Goal: Information Seeking & Learning: Learn about a topic

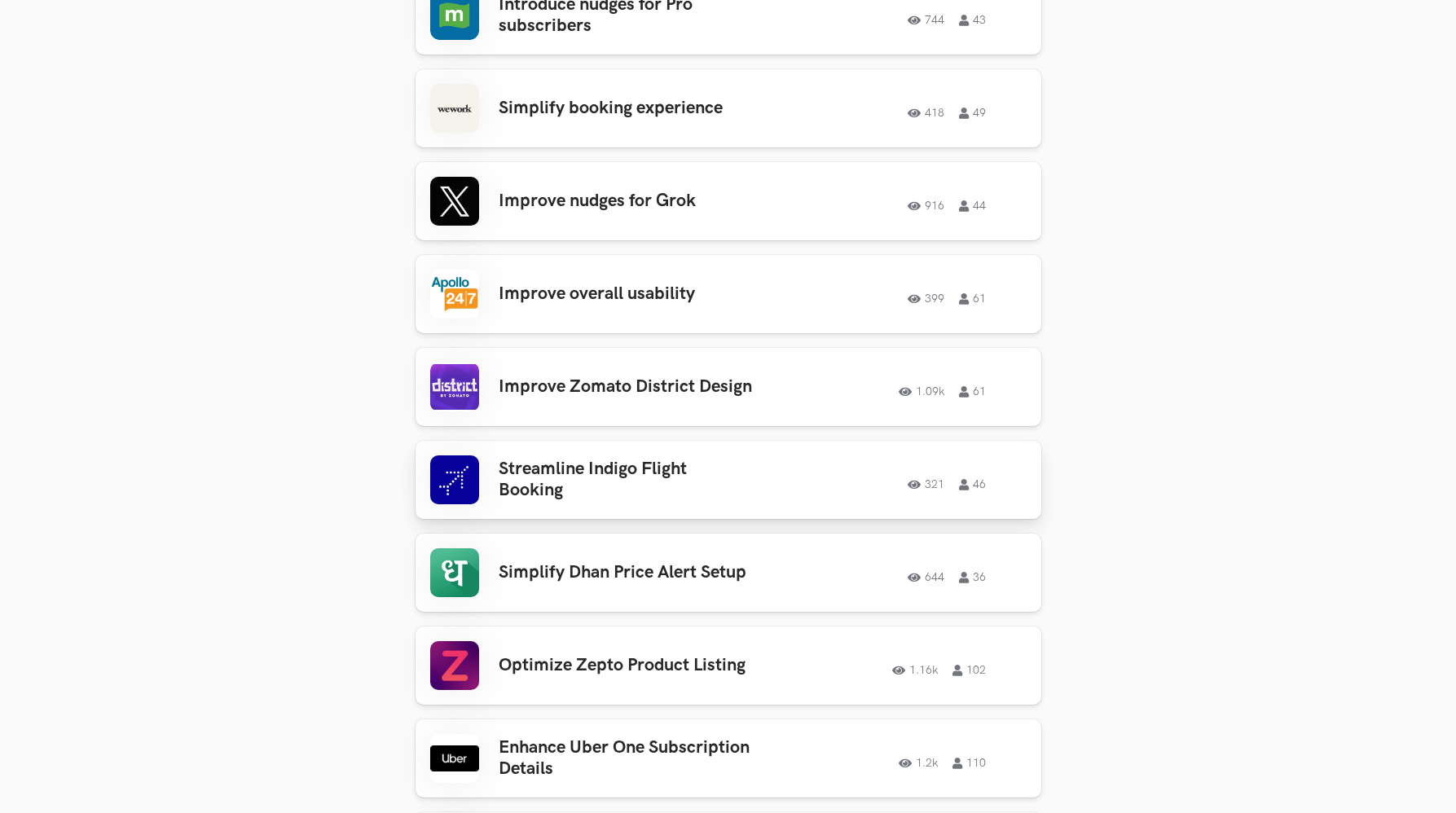
scroll to position [2980, 0]
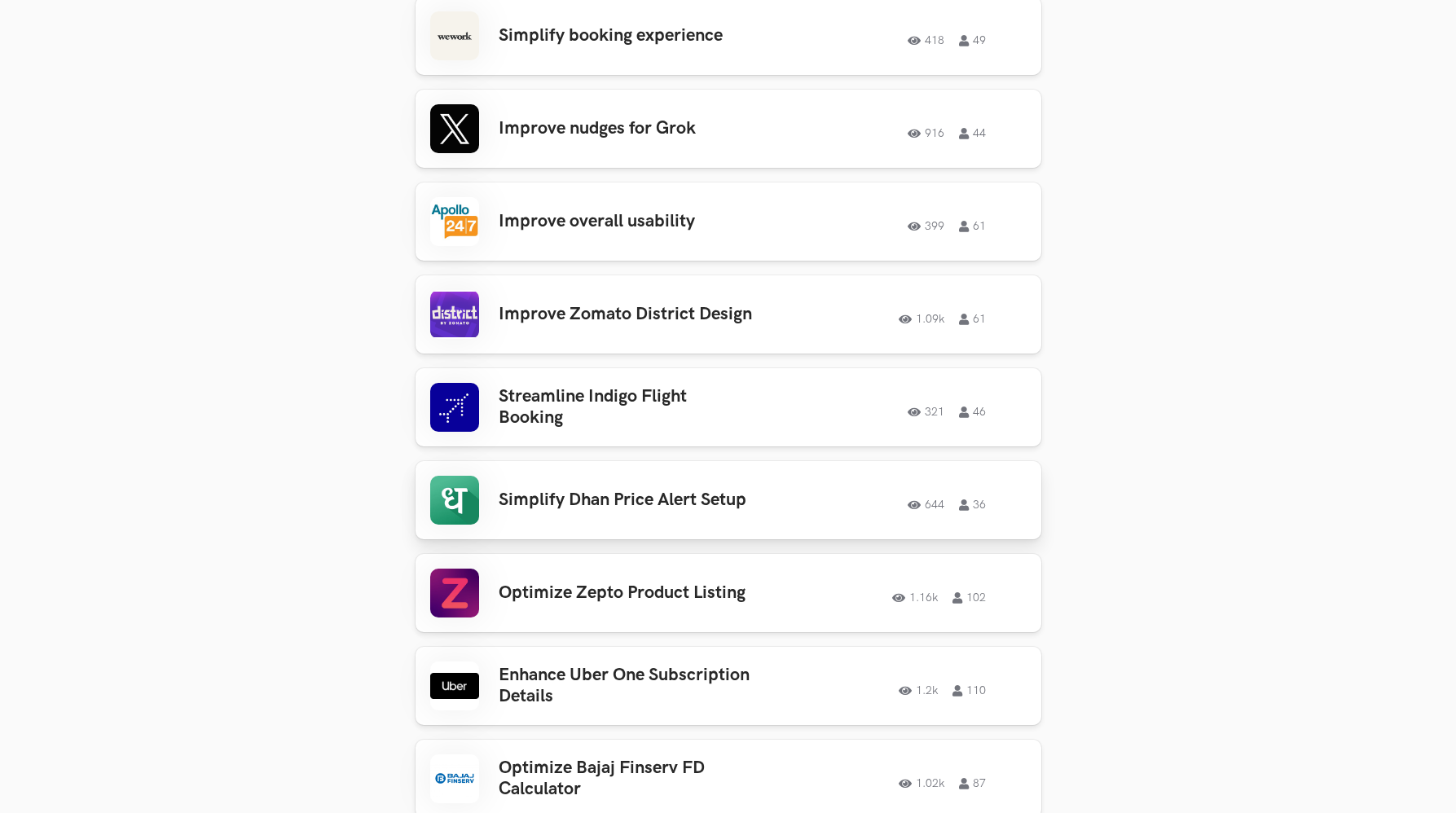
click at [603, 490] on h3 "Simplify Dhan Price Alert Setup" at bounding box center [625, 501] width 255 height 21
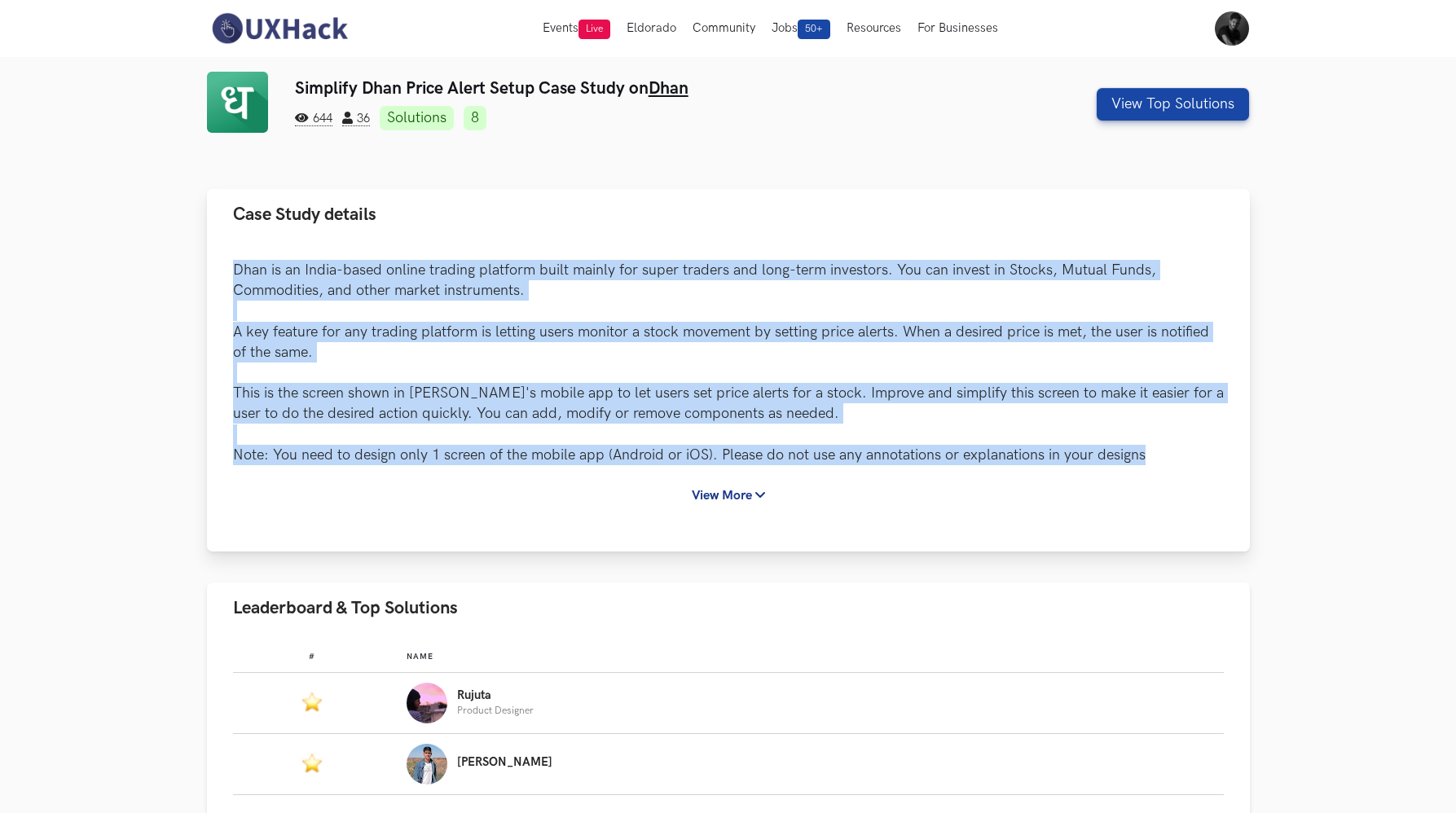
drag, startPoint x: 233, startPoint y: 269, endPoint x: 1177, endPoint y: 457, distance: 962.5
click at [1177, 457] on p "Dhan is an India-based online trading platform built mainly for super traders a…" at bounding box center [728, 363] width 990 height 206
copy p "Dhan is an India-based online trading platform built mainly for super traders a…"
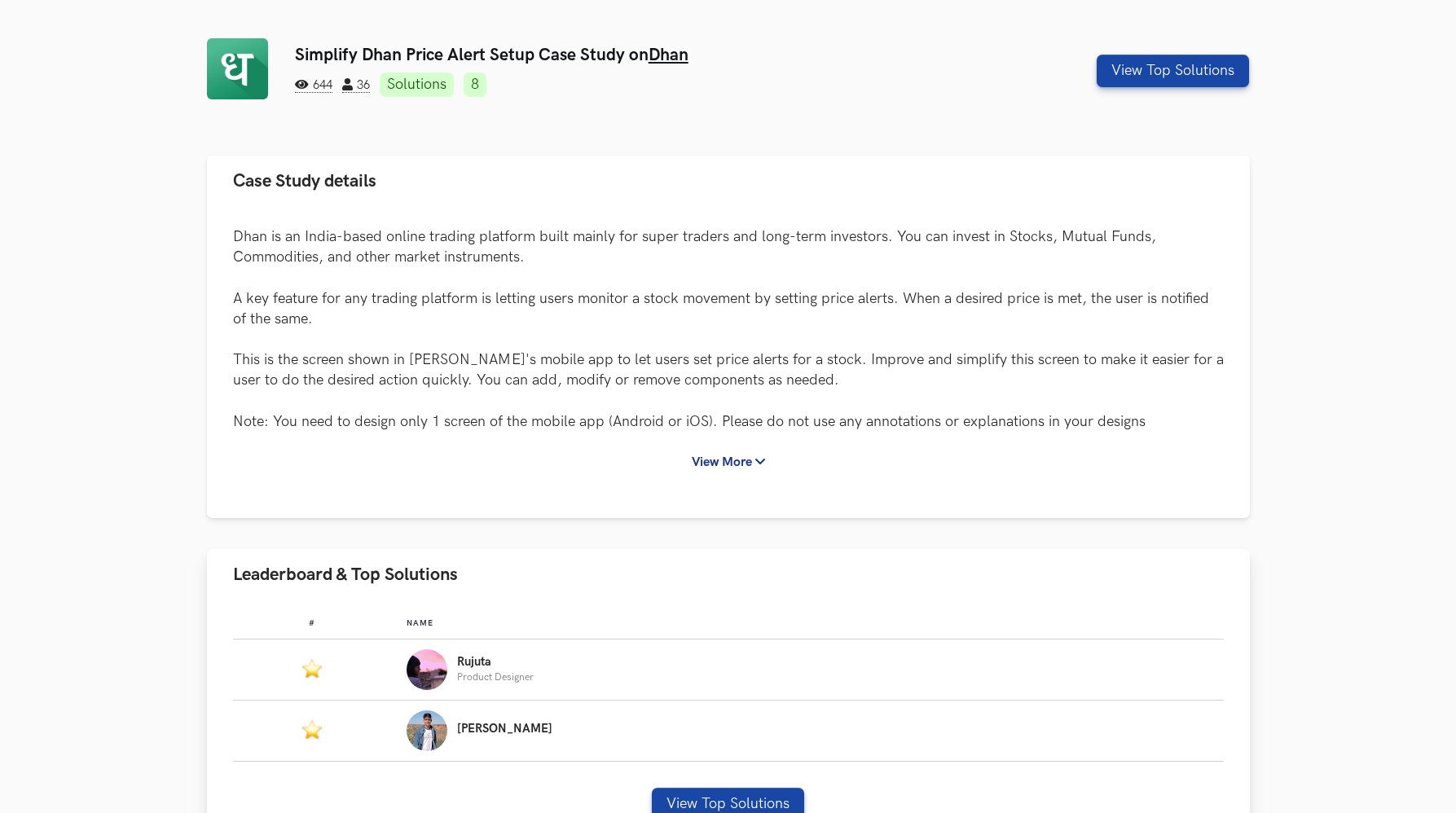
scroll to position [190, 0]
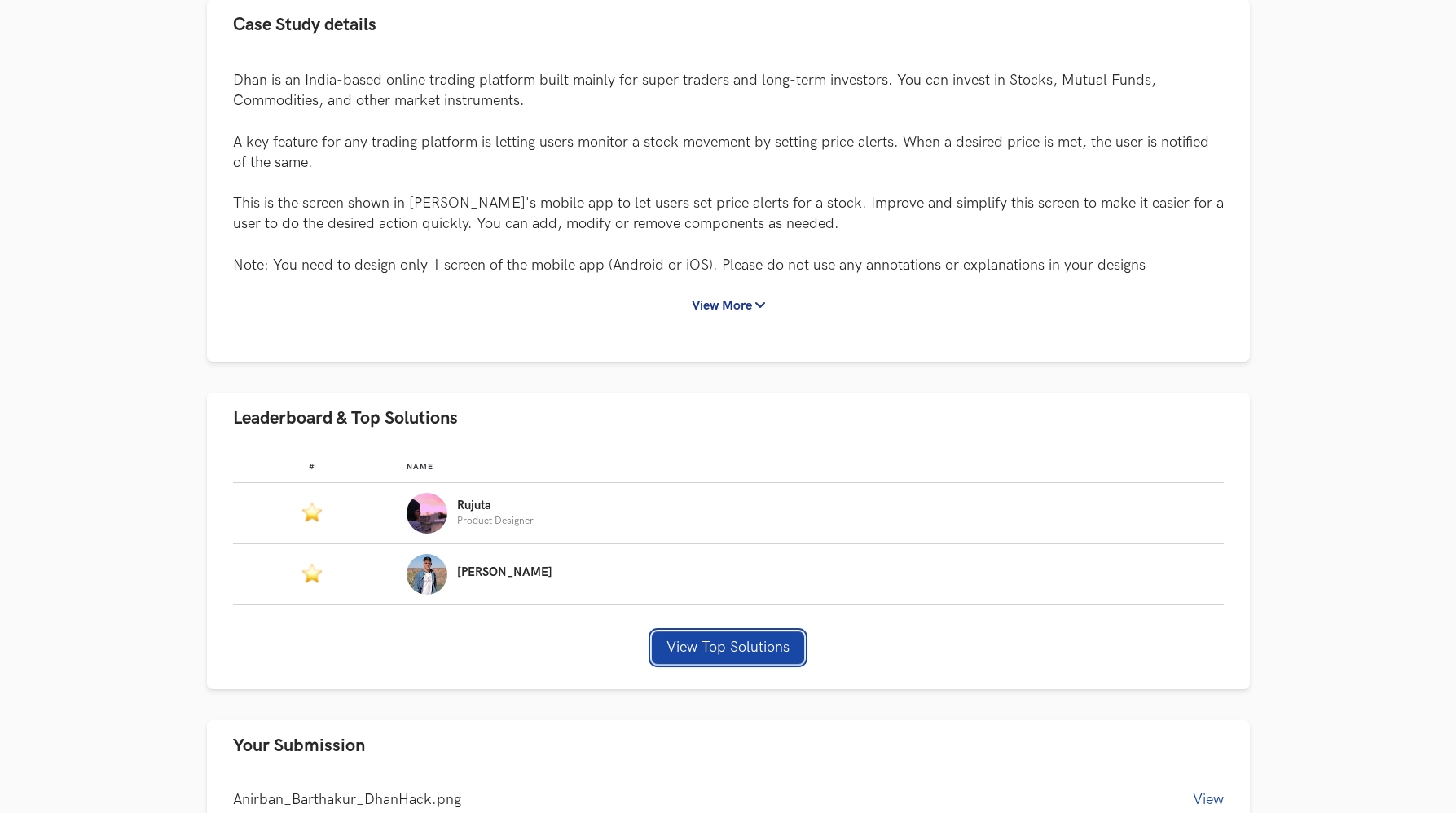
click at [700, 642] on button "View Top Solutions" at bounding box center [728, 648] width 153 height 33
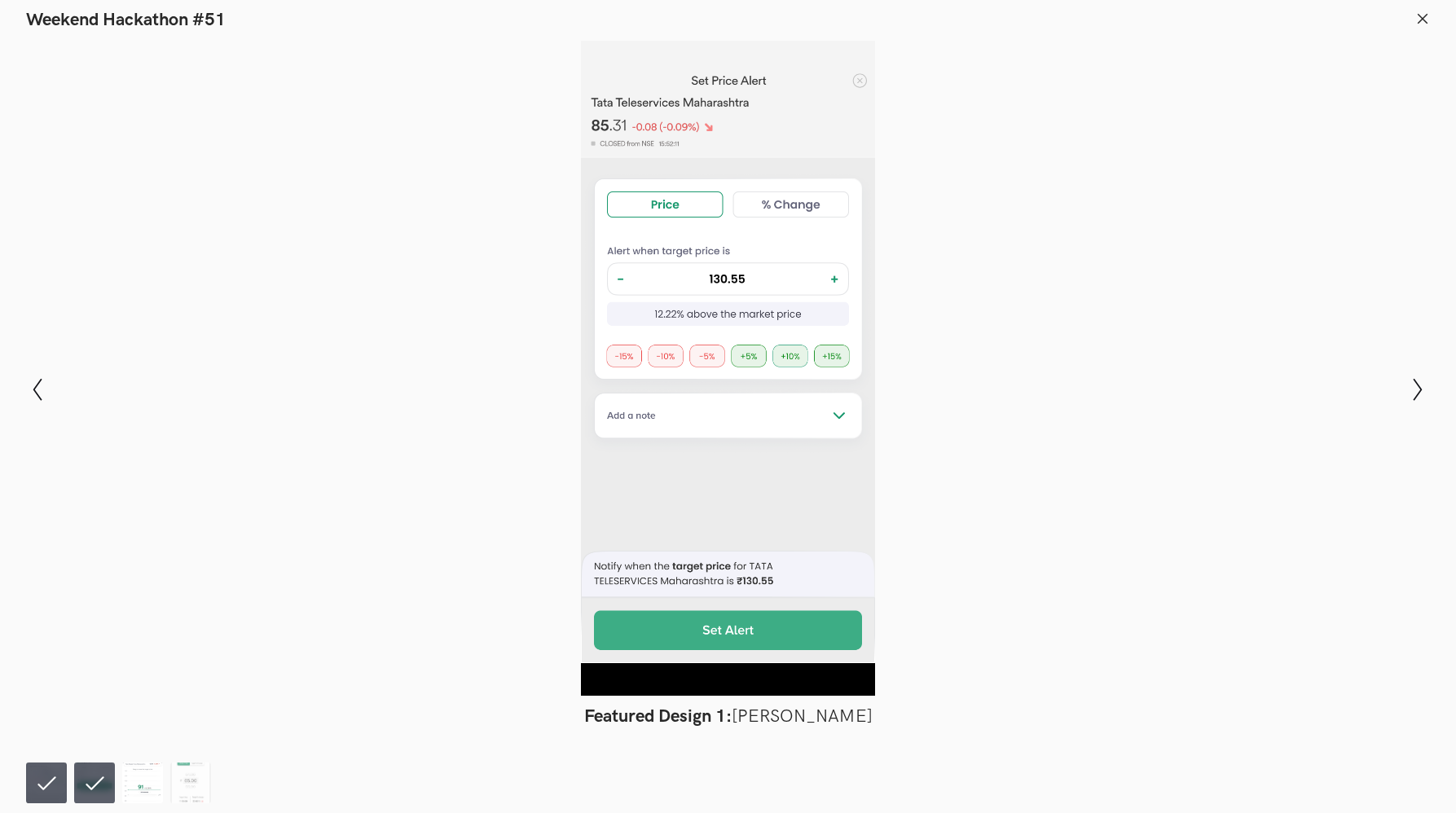
click at [142, 789] on img at bounding box center [142, 783] width 40 height 40
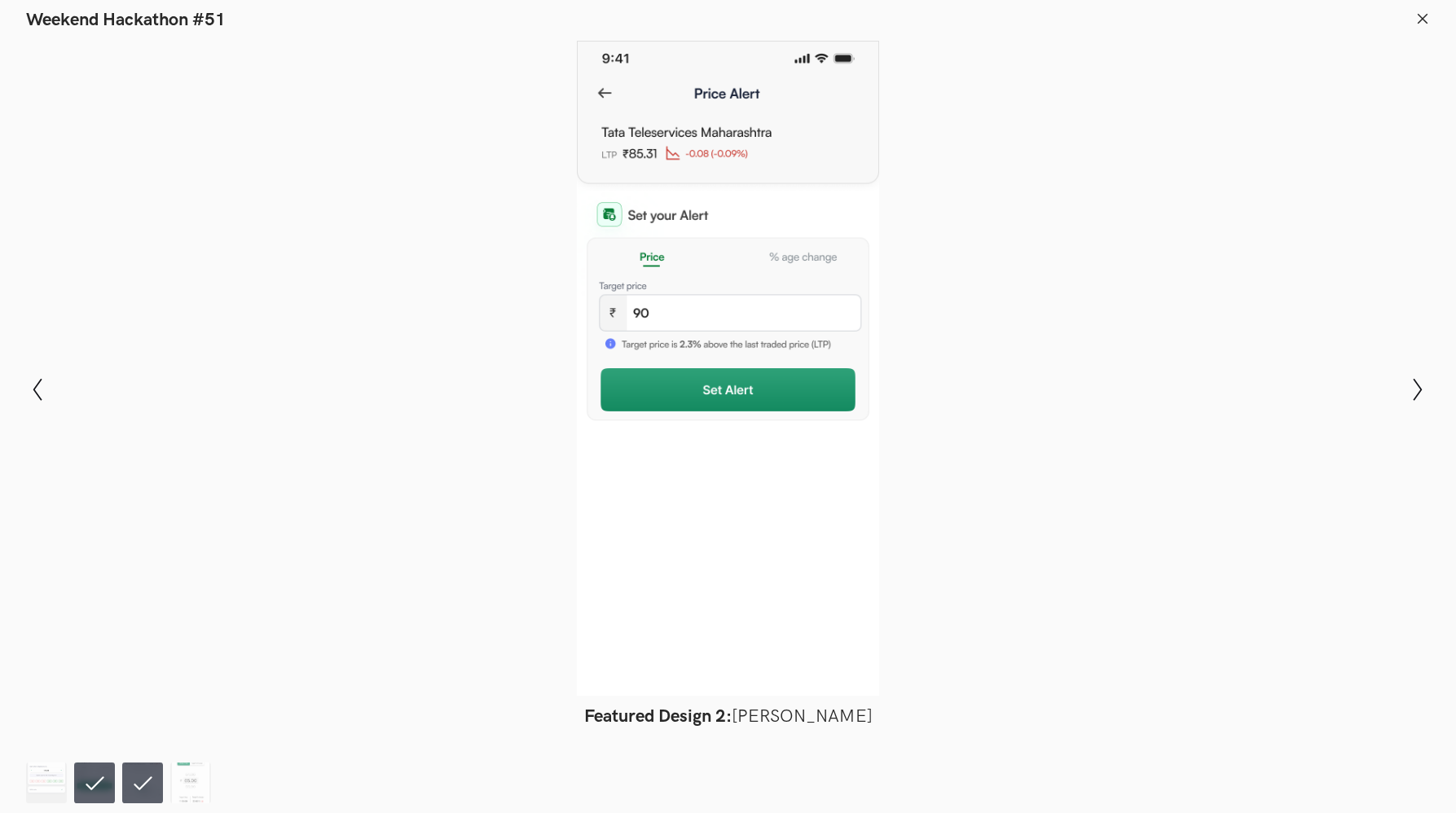
click at [166, 791] on ol at bounding box center [122, 783] width 192 height 40
click at [195, 790] on img at bounding box center [190, 783] width 40 height 40
click at [146, 786] on li at bounding box center [142, 783] width 40 height 40
click at [105, 781] on img at bounding box center [94, 783] width 40 height 40
click at [39, 387] on icon "Show previous slide" at bounding box center [37, 390] width 24 height 24
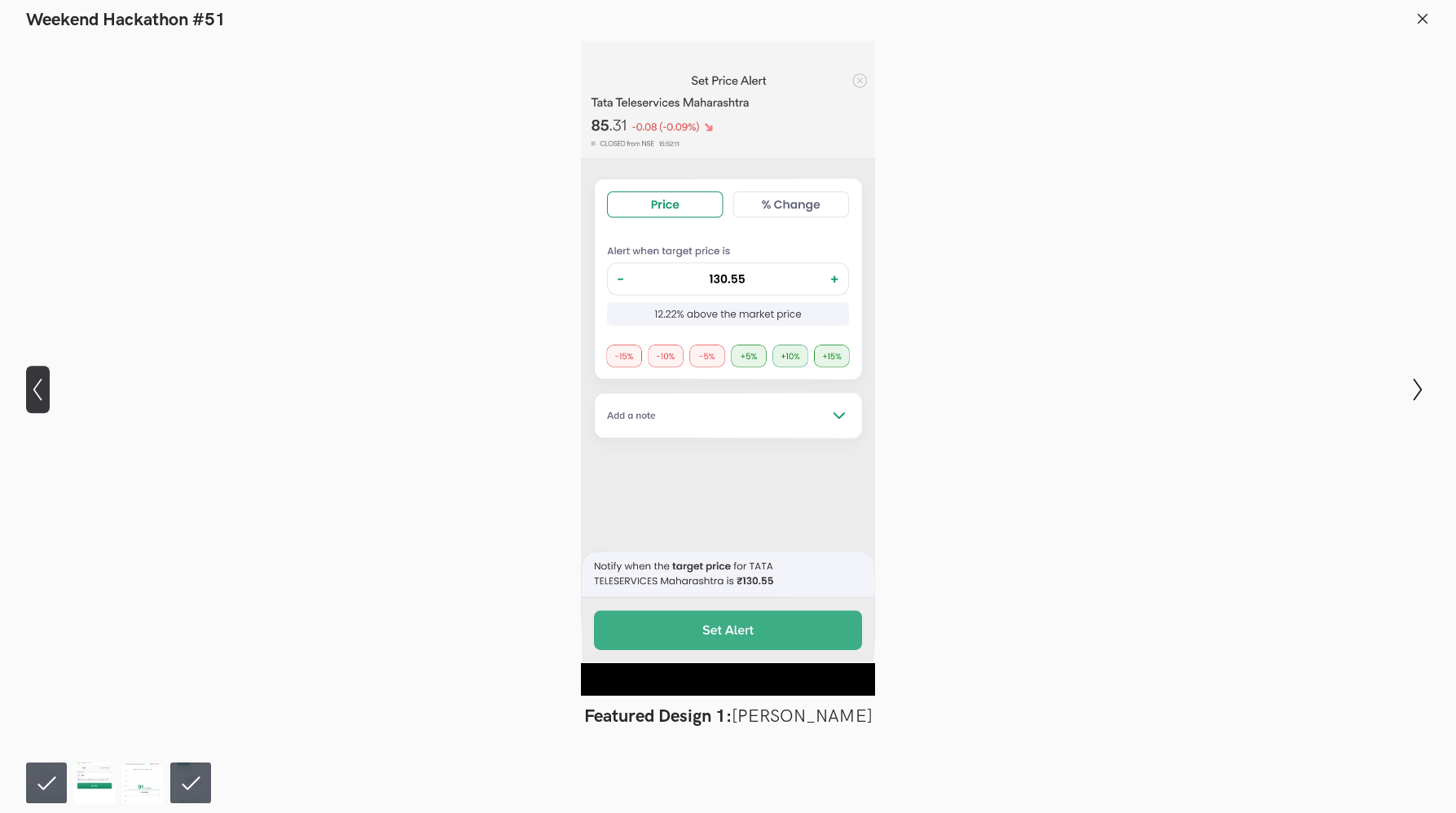
click at [39, 387] on icon "Show previous slide" at bounding box center [37, 390] width 24 height 24
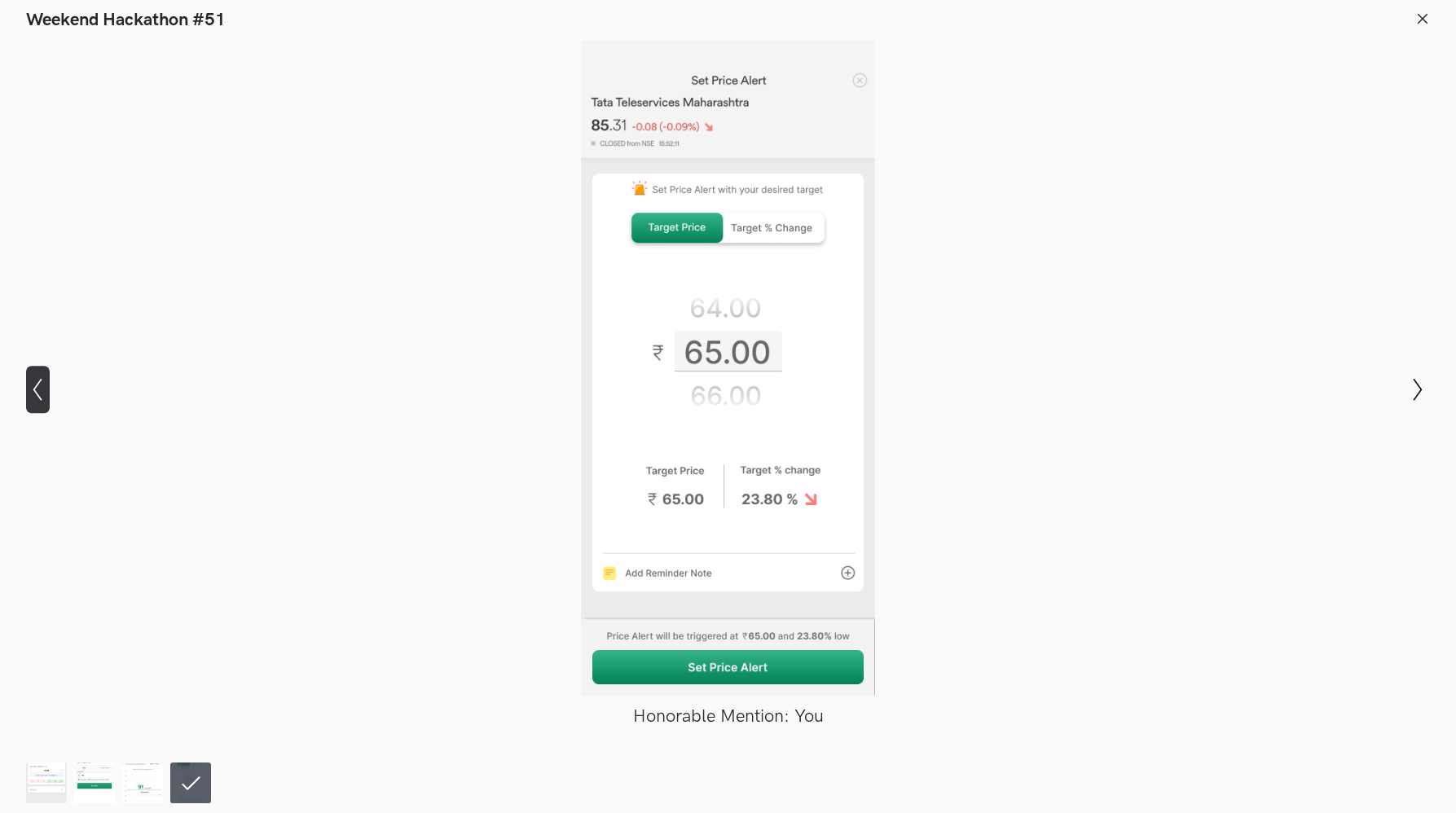
click at [39, 386] on icon "Show previous slide" at bounding box center [37, 390] width 24 height 24
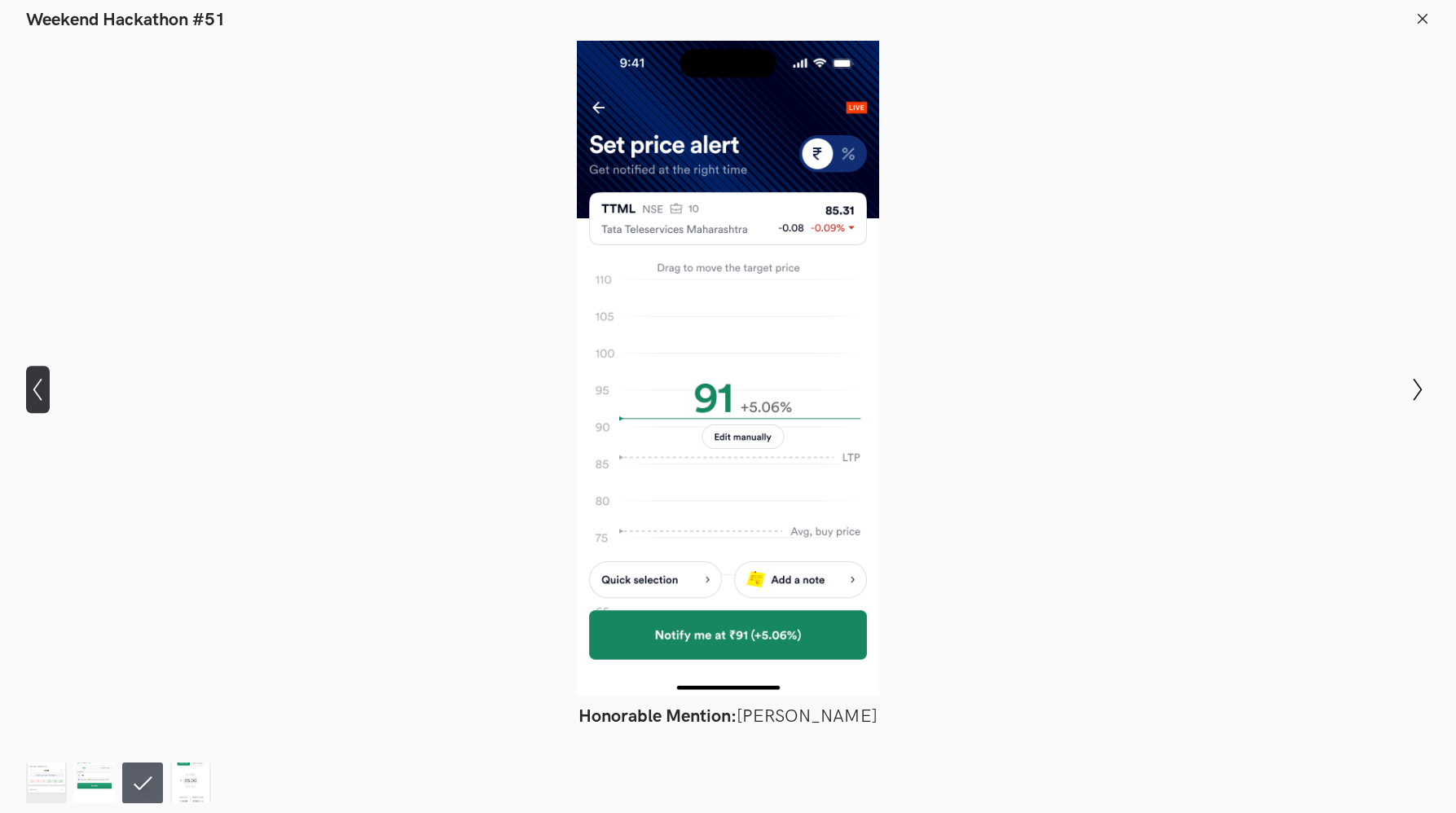
click at [39, 386] on icon "Show previous slide" at bounding box center [37, 390] width 24 height 24
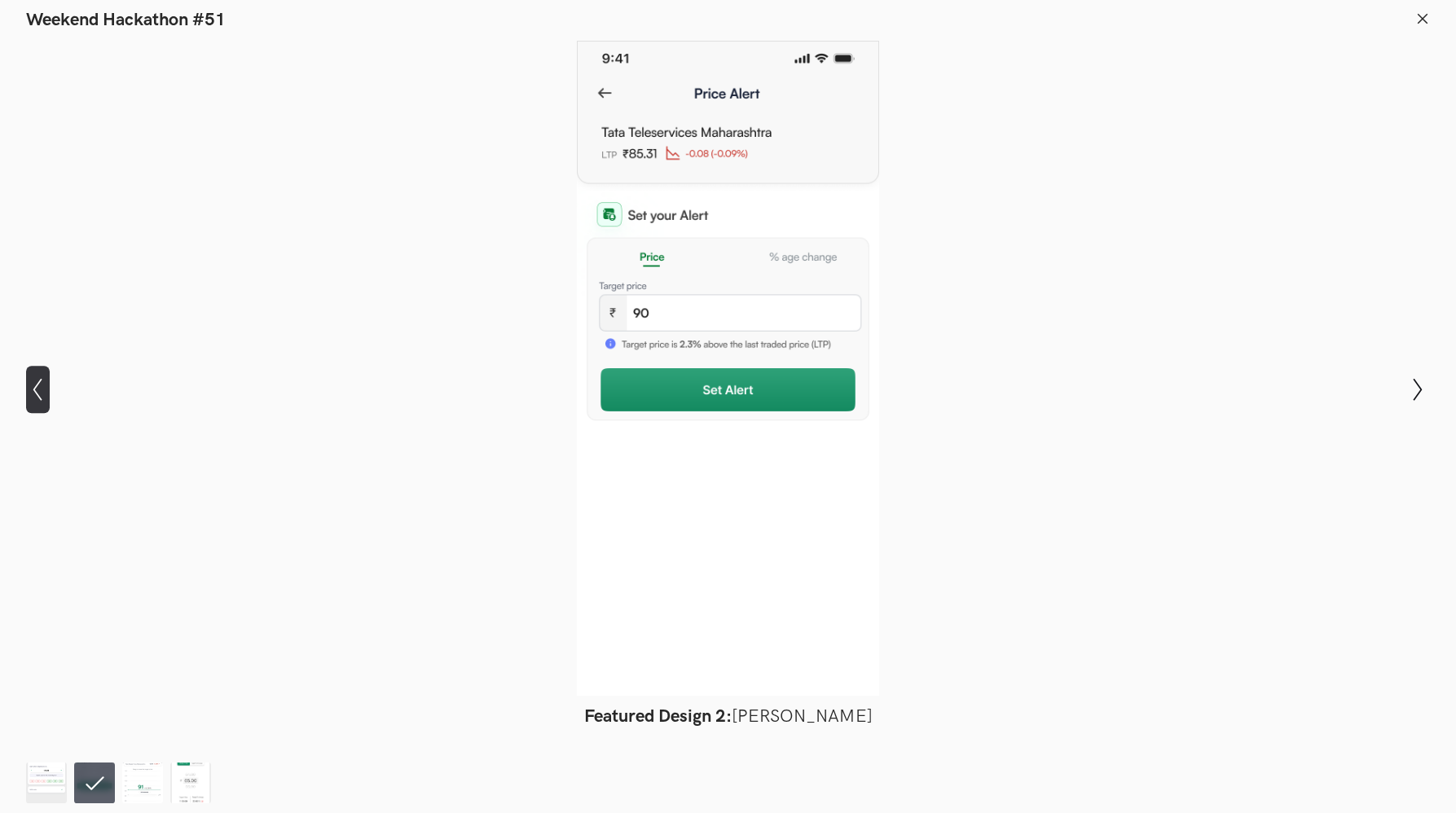
click at [39, 386] on icon "Show previous slide" at bounding box center [37, 390] width 24 height 24
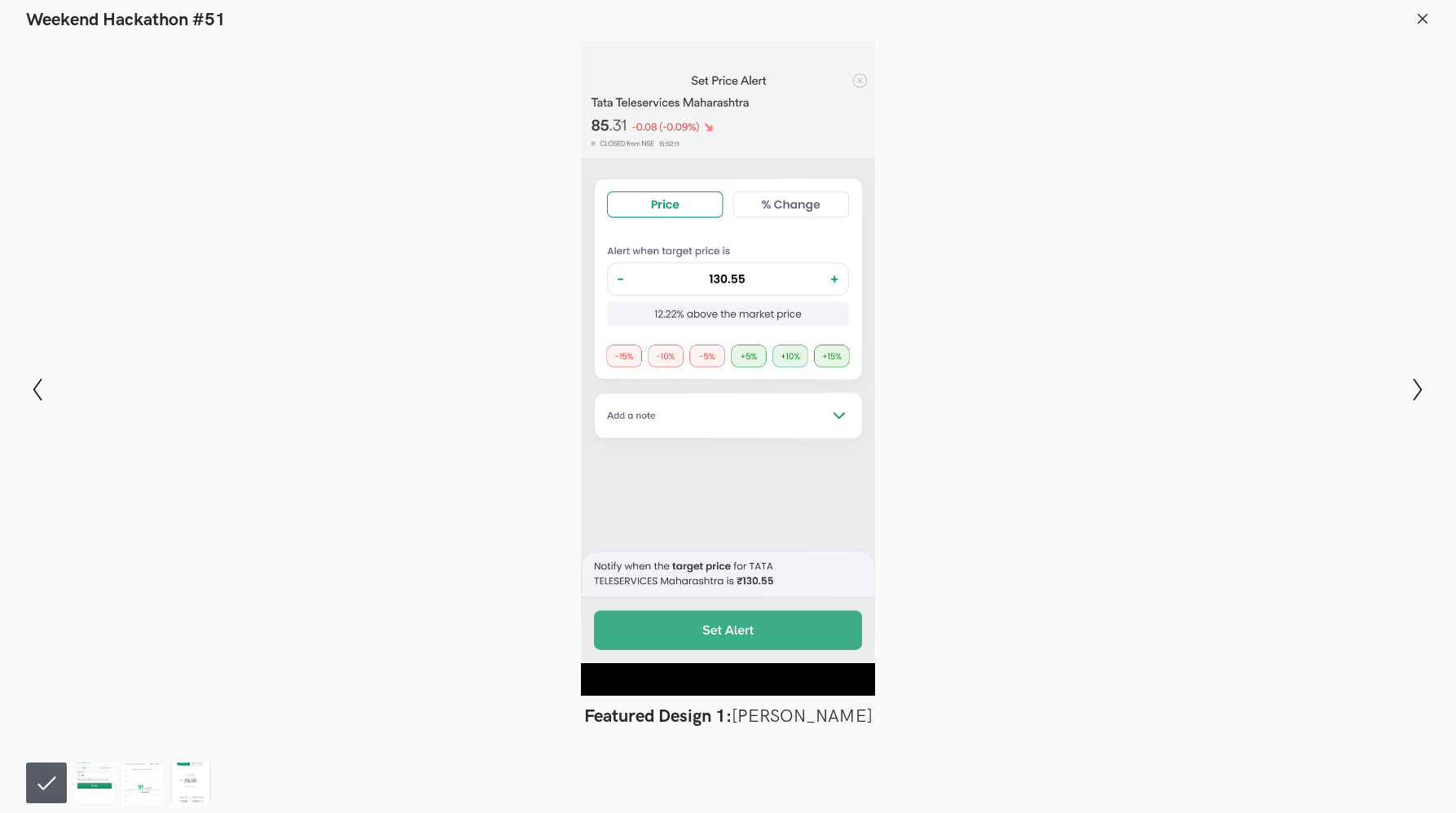
click at [1421, 17] on line at bounding box center [1422, 17] width 9 height 9
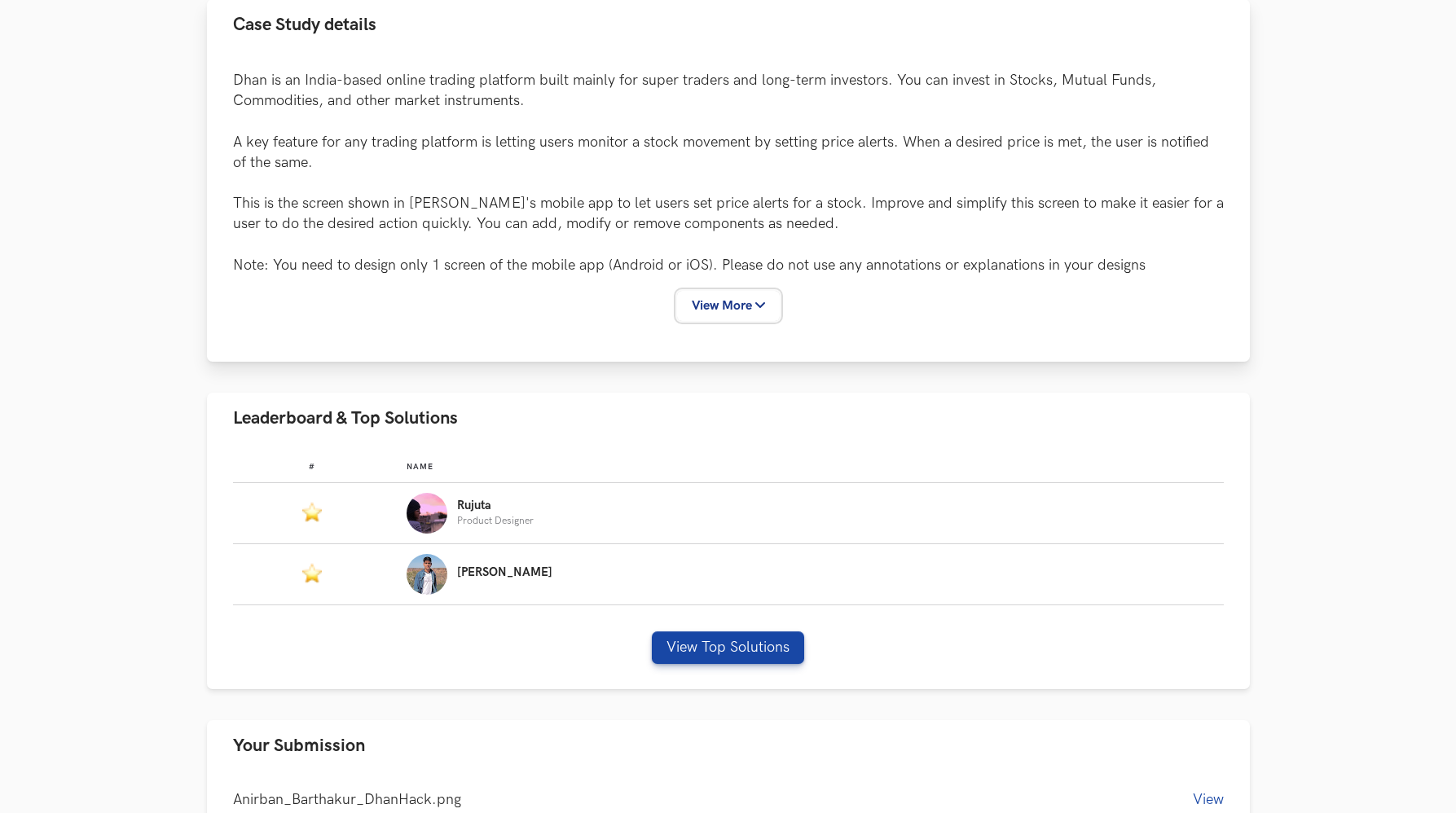
click at [743, 301] on button "View More" at bounding box center [728, 306] width 103 height 30
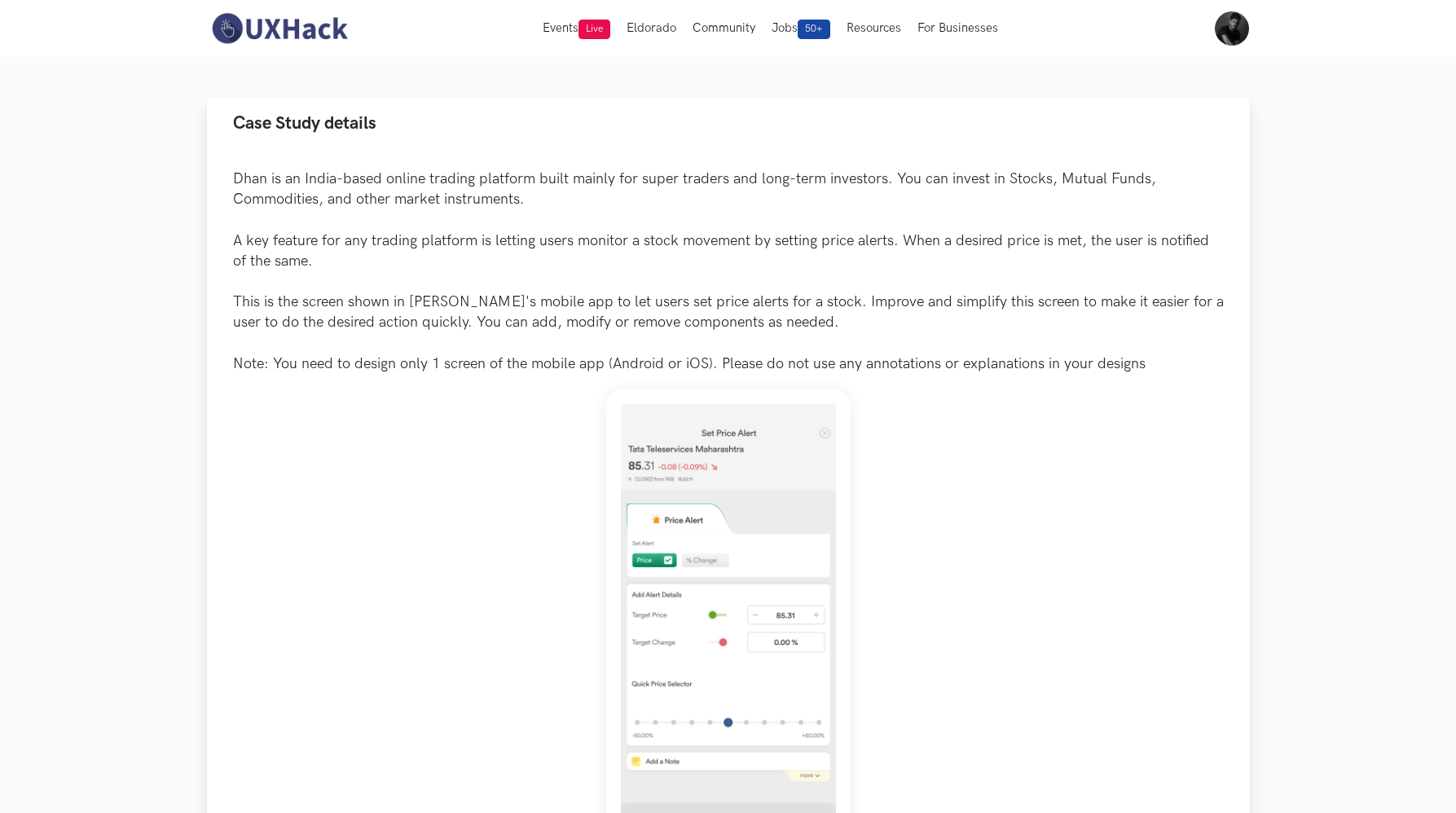
scroll to position [91, 0]
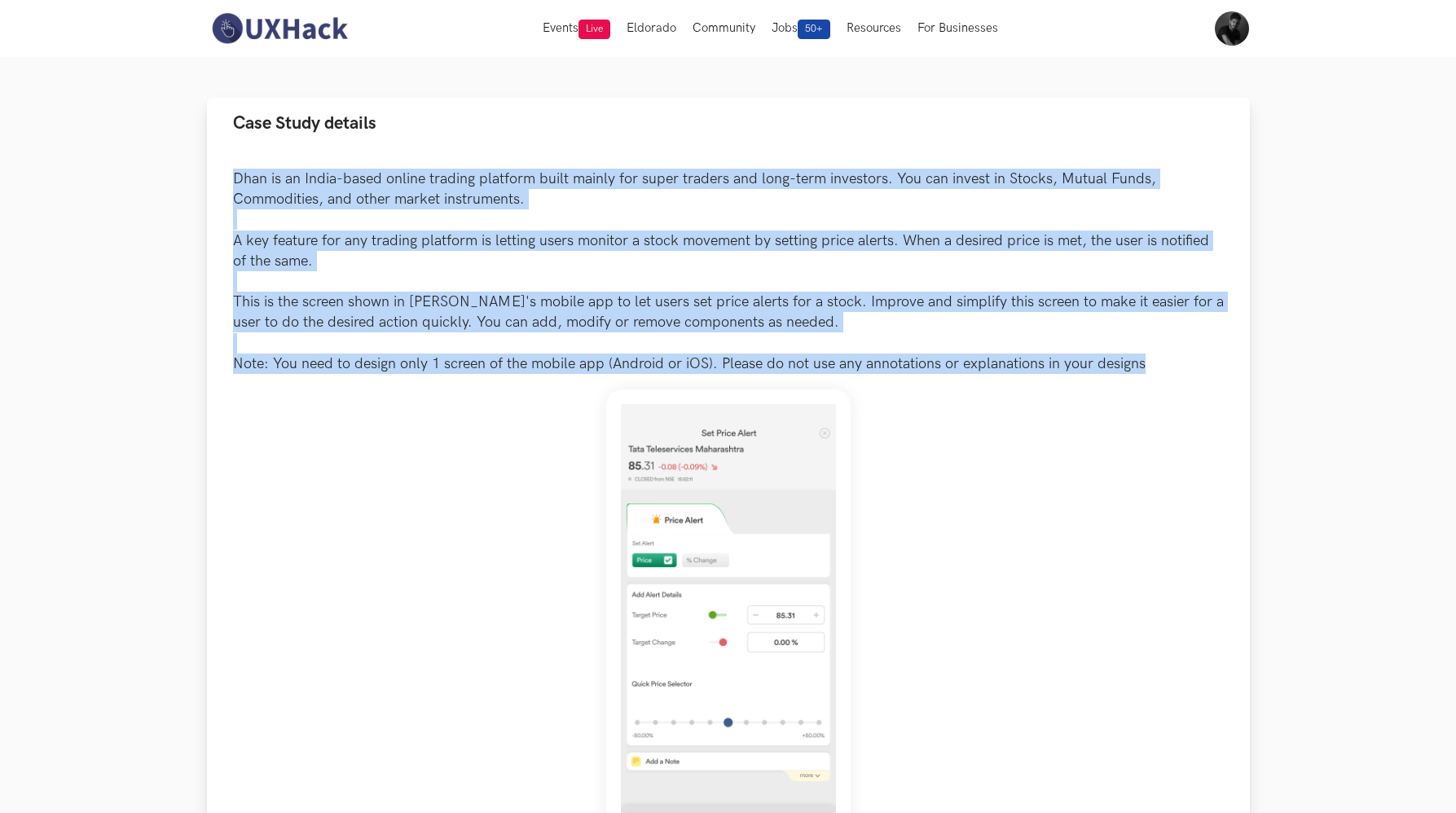
drag, startPoint x: 237, startPoint y: 178, endPoint x: 1180, endPoint y: 362, distance: 960.8
click at [1180, 362] on p "Dhan is an India-based online trading platform built mainly for super traders a…" at bounding box center [728, 272] width 990 height 206
copy p "Dhan is an India-based online trading platform built mainly for super traders a…"
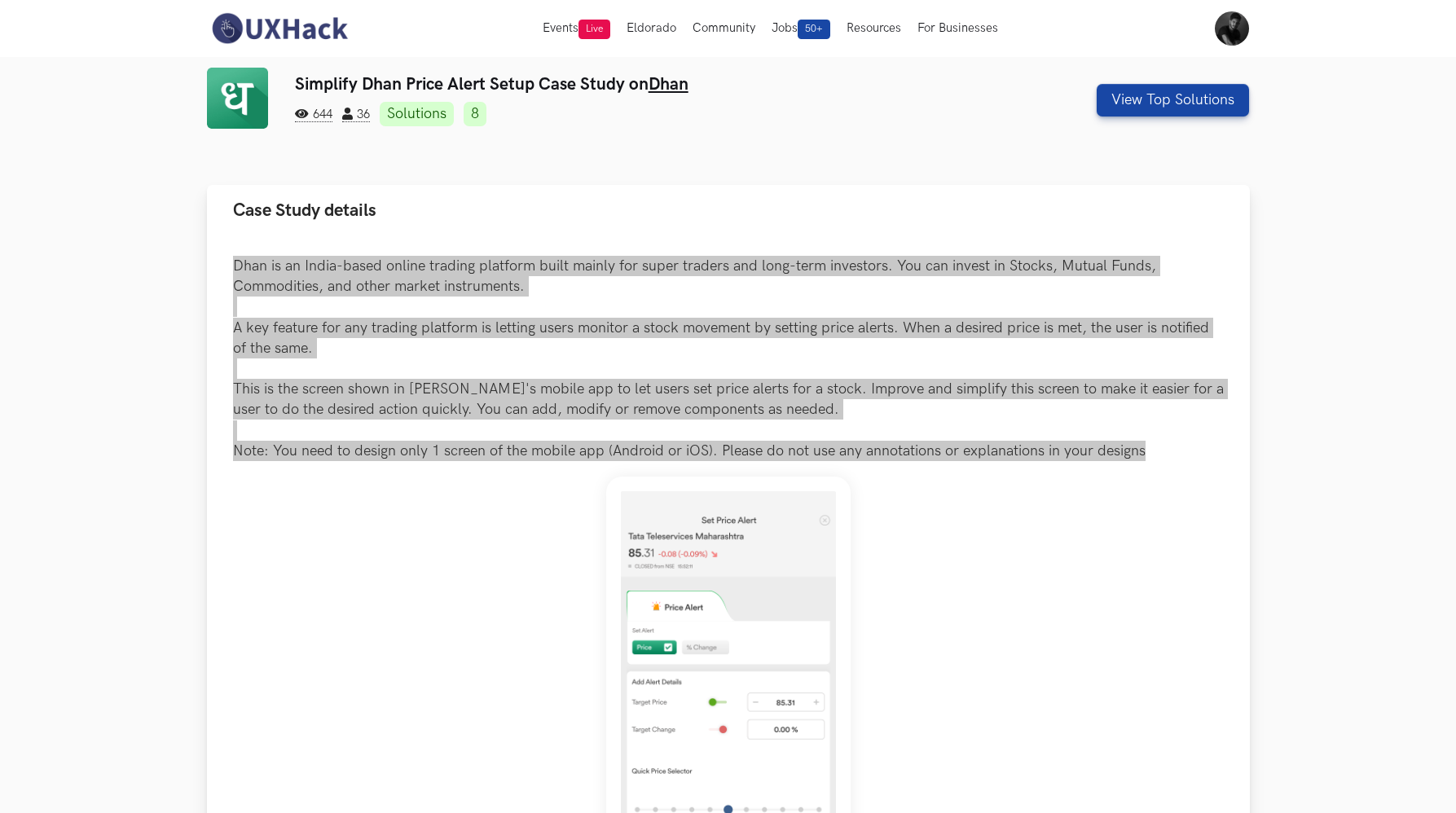
scroll to position [0, 0]
